Goal: Task Accomplishment & Management: Use online tool/utility

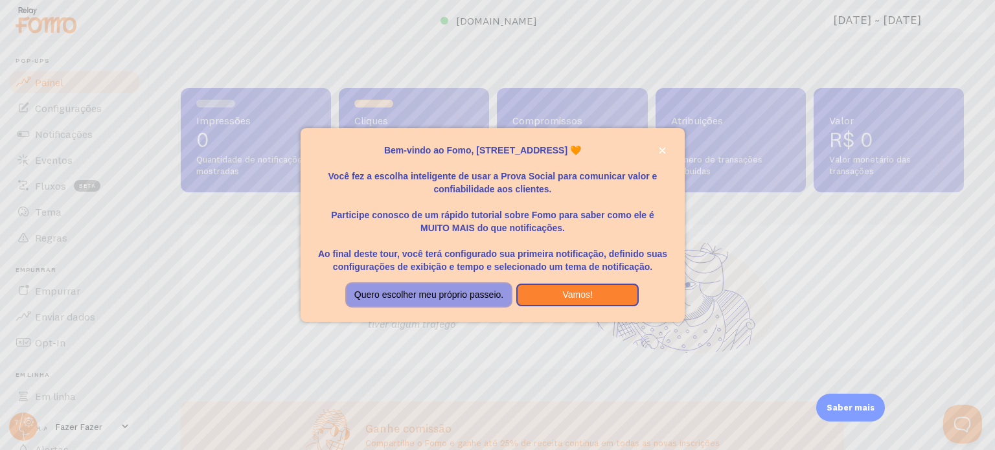
click at [387, 294] on font "Quero escolher meu próprio passeio." at bounding box center [428, 294] width 149 height 10
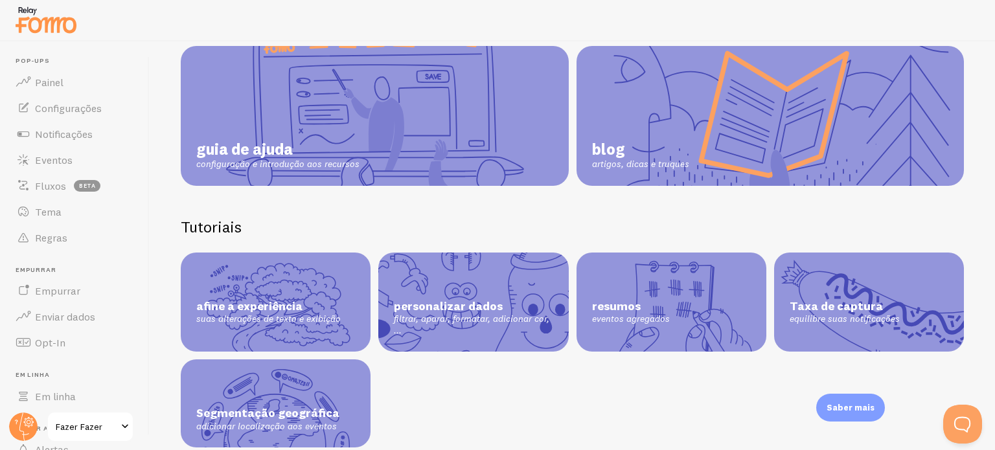
scroll to position [130, 0]
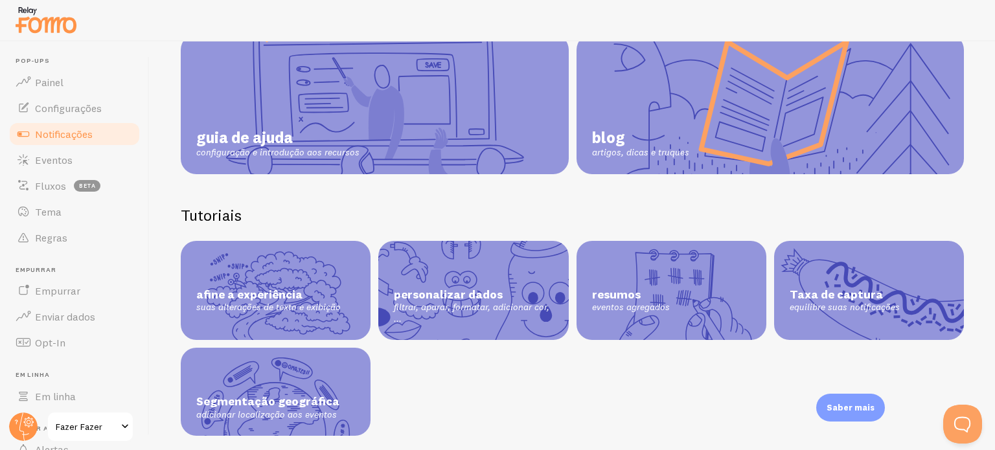
click at [80, 137] on font "Notificações" at bounding box center [64, 134] width 58 height 13
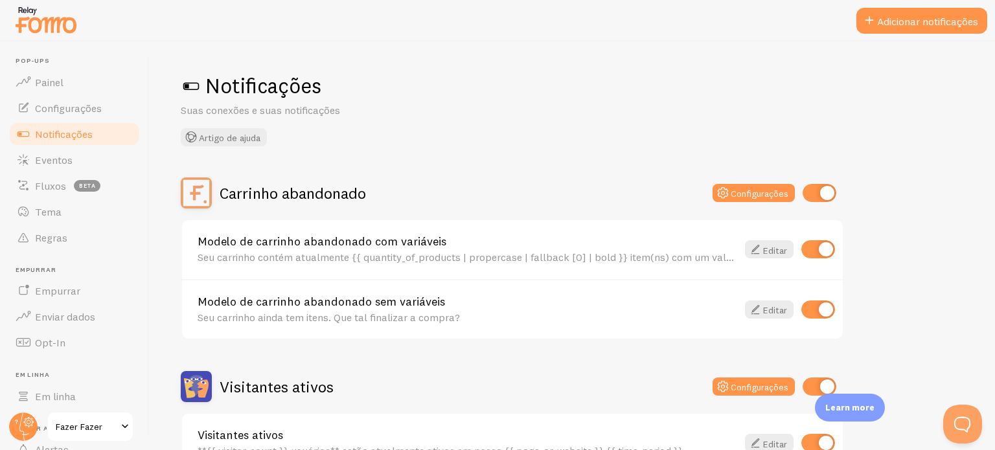
click at [189, 84] on span at bounding box center [191, 86] width 21 height 21
